Goal: Complete application form

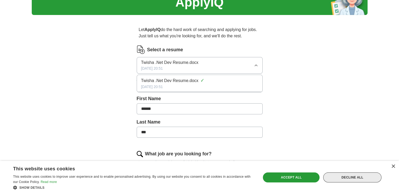
click at [355, 177] on div "Decline all" at bounding box center [352, 177] width 58 height 10
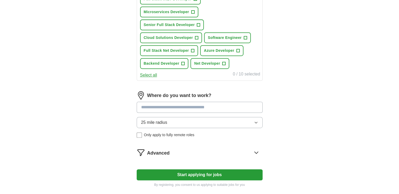
scroll to position [281, 0]
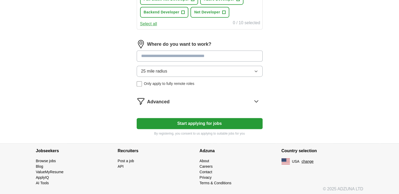
click at [202, 124] on button "Start applying for jobs" at bounding box center [200, 123] width 126 height 11
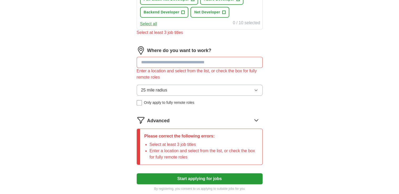
click at [197, 59] on input at bounding box center [200, 62] width 126 height 11
click at [189, 57] on input at bounding box center [200, 62] width 126 height 11
type input "**********"
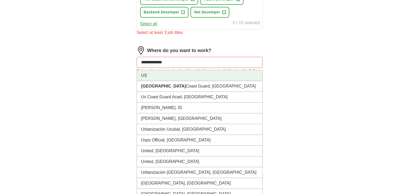
click at [166, 70] on li "US" at bounding box center [199, 75] width 125 height 11
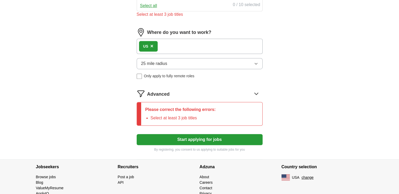
scroll to position [307, 0]
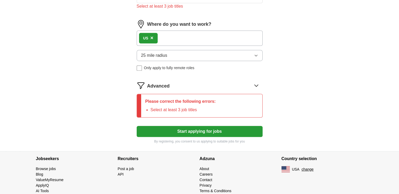
click at [171, 54] on button "25 mile radius" at bounding box center [200, 55] width 126 height 11
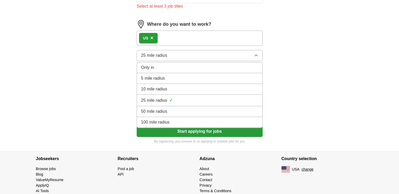
click at [170, 112] on li "50 mile radius" at bounding box center [199, 111] width 125 height 11
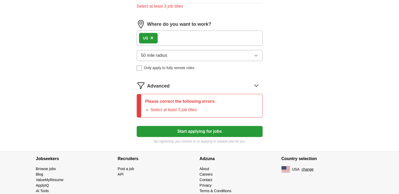
click at [188, 132] on button "Start applying for jobs" at bounding box center [200, 131] width 126 height 11
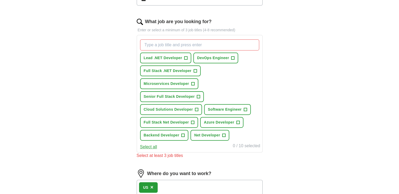
scroll to position [150, 0]
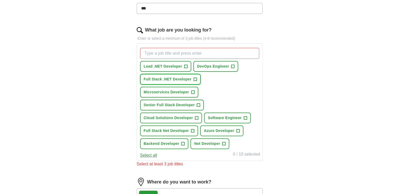
click at [162, 79] on span "Full Stack .NET Developer" at bounding box center [168, 79] width 48 height 6
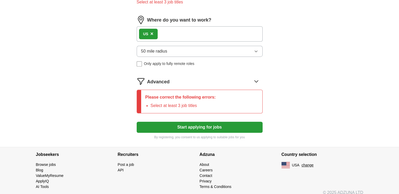
scroll to position [315, 0]
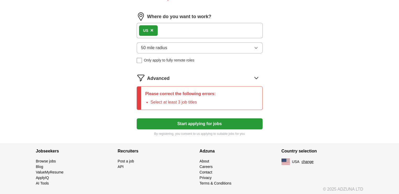
click at [200, 122] on button "Start applying for jobs" at bounding box center [200, 123] width 126 height 11
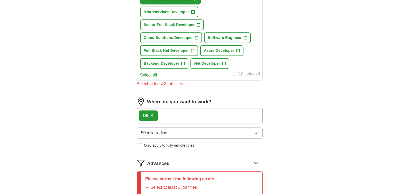
scroll to position [184, 0]
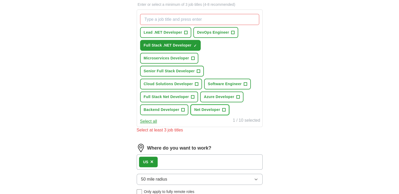
click at [204, 107] on span "Net Developer" at bounding box center [207, 110] width 26 height 6
click at [212, 96] on span "Azure Developer" at bounding box center [219, 97] width 30 height 6
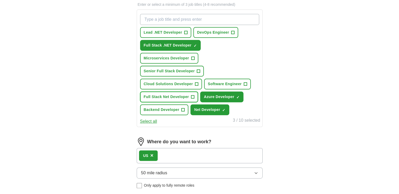
click at [155, 94] on span "Full Stack Net Developer" at bounding box center [166, 97] width 45 height 6
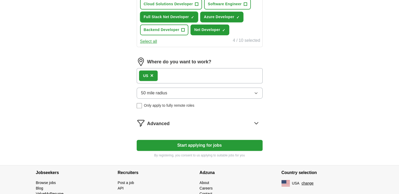
scroll to position [285, 0]
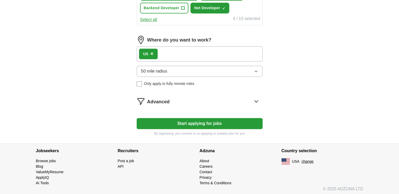
click at [216, 122] on button "Start applying for jobs" at bounding box center [200, 123] width 126 height 11
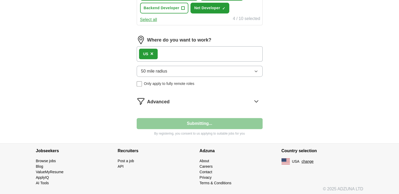
select select "**"
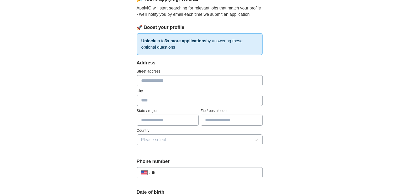
scroll to position [52, 0]
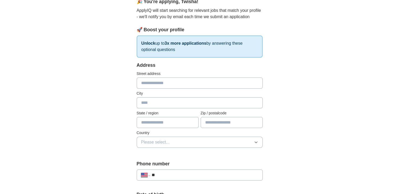
click at [182, 82] on input "text" at bounding box center [200, 82] width 126 height 11
type input "**********"
type input "******"
type input "**"
type input "*****"
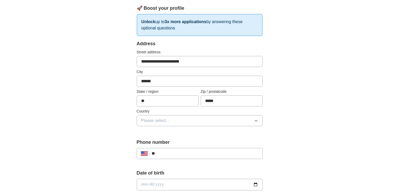
scroll to position [105, 0]
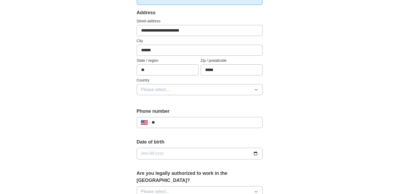
click at [180, 123] on input "**" at bounding box center [204, 122] width 107 height 6
click at [185, 90] on button "Please select..." at bounding box center [200, 89] width 126 height 11
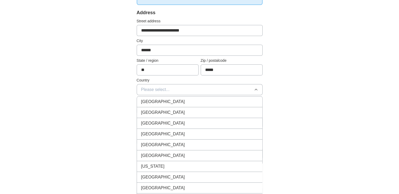
click at [172, 112] on div "[GEOGRAPHIC_DATA]" at bounding box center [199, 112] width 117 height 6
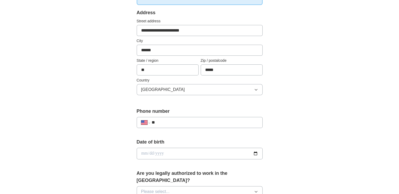
click at [177, 120] on input "**" at bounding box center [204, 122] width 107 height 6
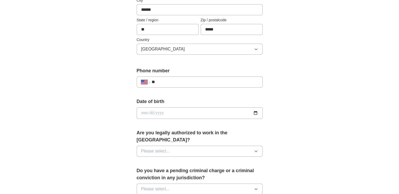
scroll to position [157, 0]
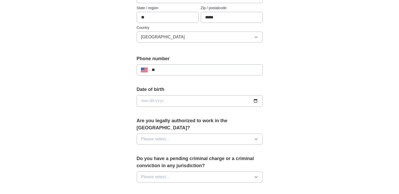
click at [202, 133] on button "Please select..." at bounding box center [200, 138] width 126 height 11
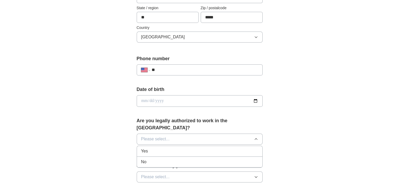
click at [161, 148] on div "Yes" at bounding box center [199, 151] width 117 height 6
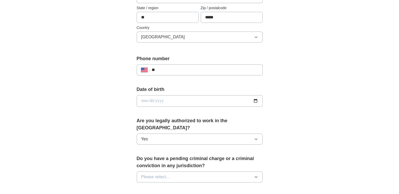
click at [196, 101] on input "date" at bounding box center [200, 101] width 126 height 12
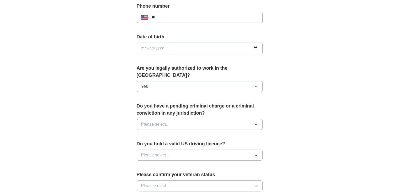
scroll to position [236, 0]
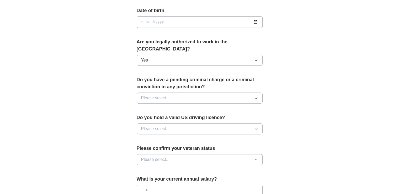
click at [187, 123] on button "Please select..." at bounding box center [200, 128] width 126 height 11
click at [157, 138] on div "Yes" at bounding box center [199, 141] width 117 height 6
click at [188, 92] on button "Please select..." at bounding box center [200, 97] width 126 height 11
click at [157, 117] on li "No" at bounding box center [199, 120] width 125 height 11
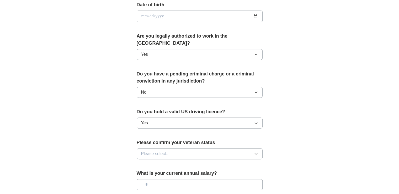
scroll to position [289, 0]
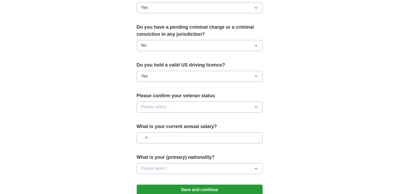
click at [182, 101] on button "Please select..." at bounding box center [200, 106] width 126 height 11
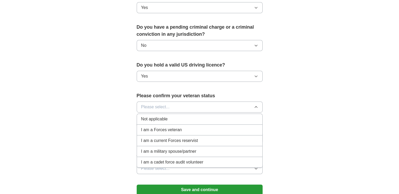
scroll to position [315, 0]
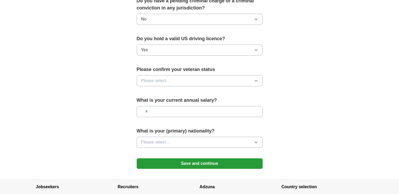
click at [184, 136] on button "Please select..." at bounding box center [200, 141] width 126 height 11
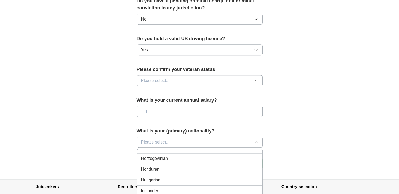
scroll to position [840, 0]
click at [167, 170] on li "[DEMOGRAPHIC_DATA]" at bounding box center [199, 175] width 125 height 11
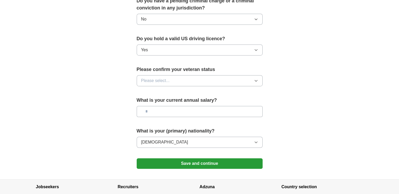
click at [208, 158] on button "Save and continue" at bounding box center [200, 163] width 126 height 10
